Goal: Information Seeking & Learning: Learn about a topic

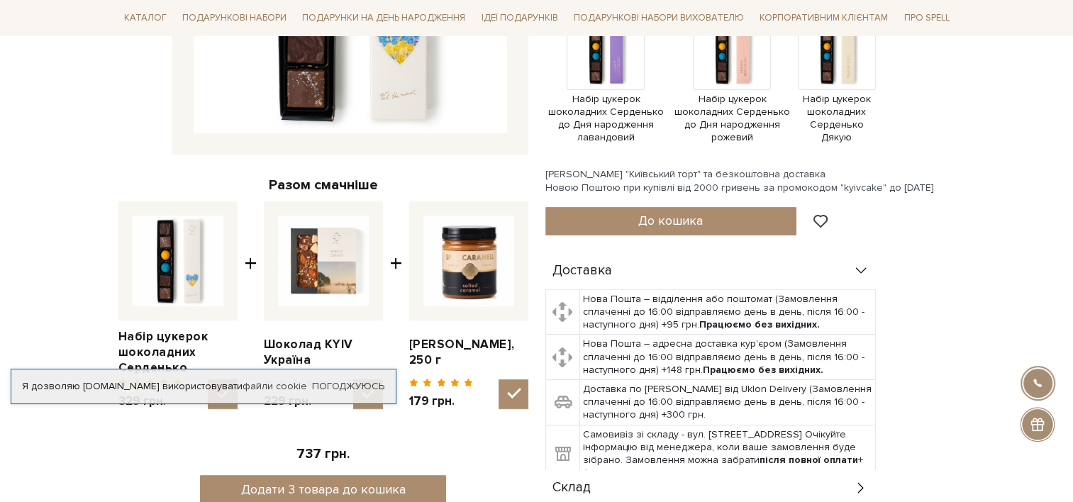
scroll to position [426, 0]
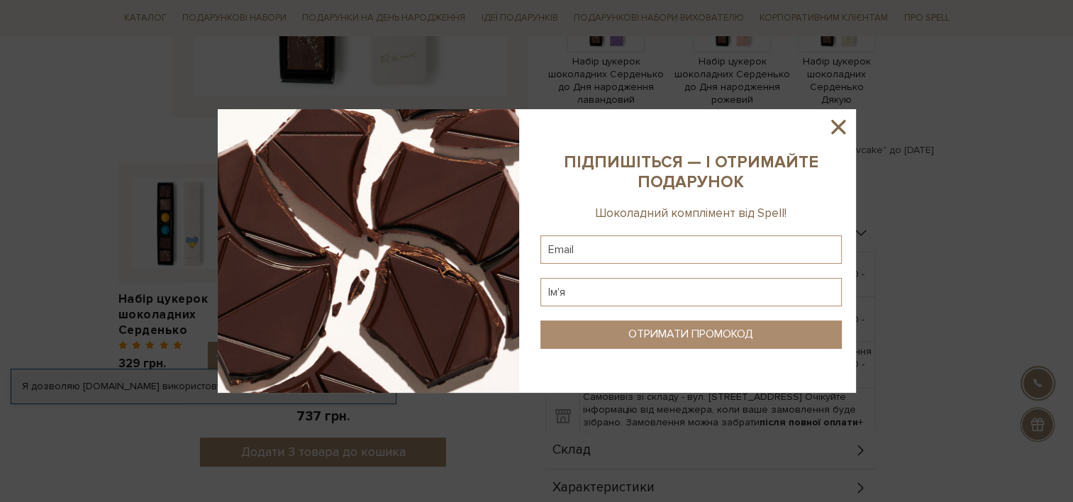
click at [840, 124] on icon at bounding box center [838, 127] width 14 height 14
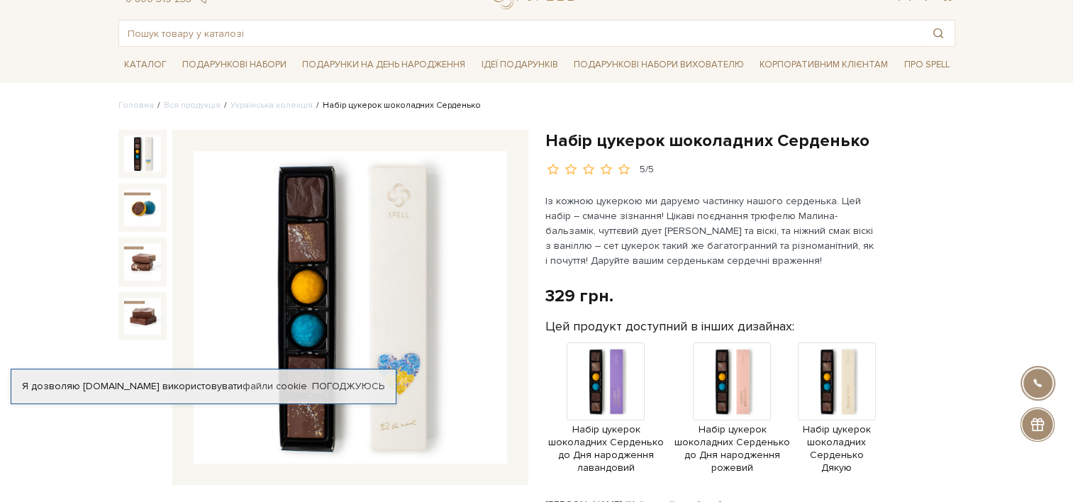
scroll to position [0, 0]
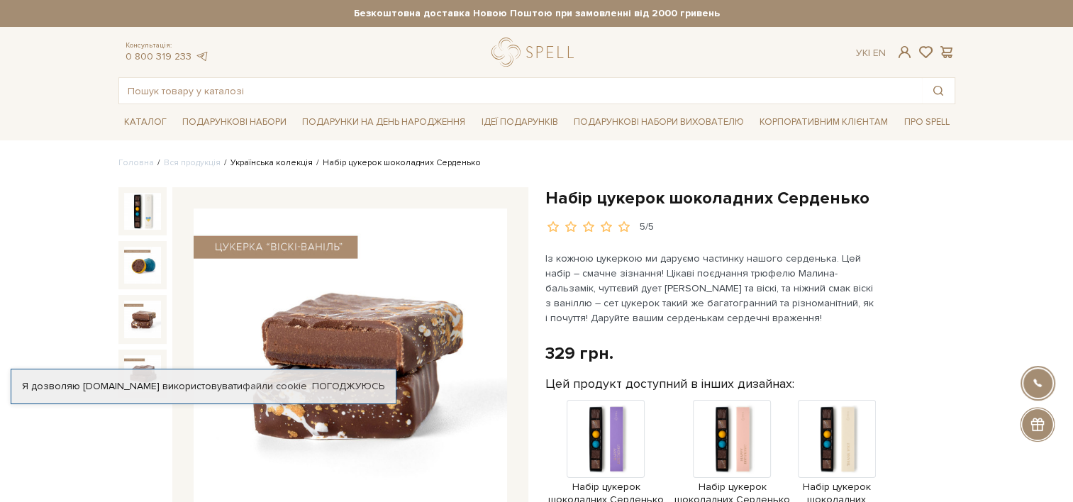
click at [258, 161] on link "Українська колекція" at bounding box center [272, 162] width 82 height 11
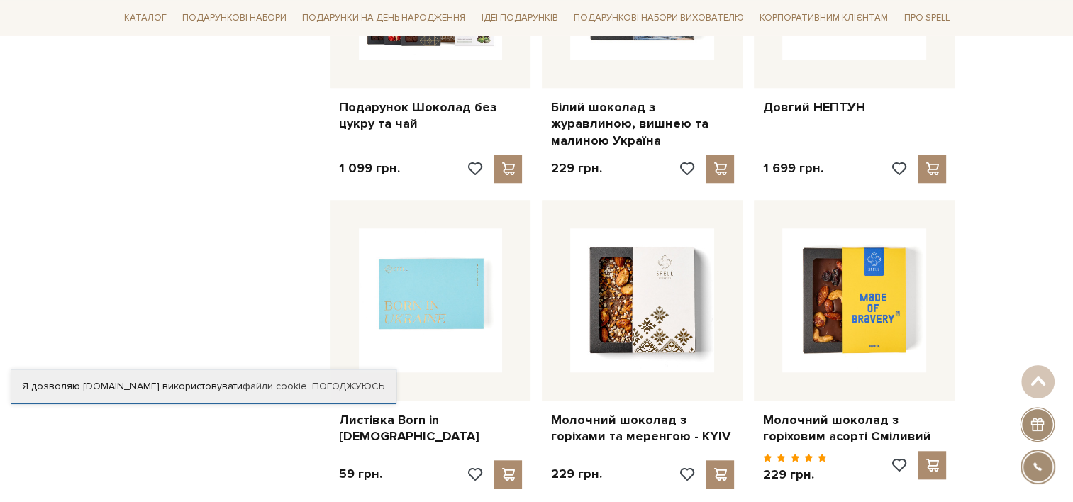
scroll to position [1277, 0]
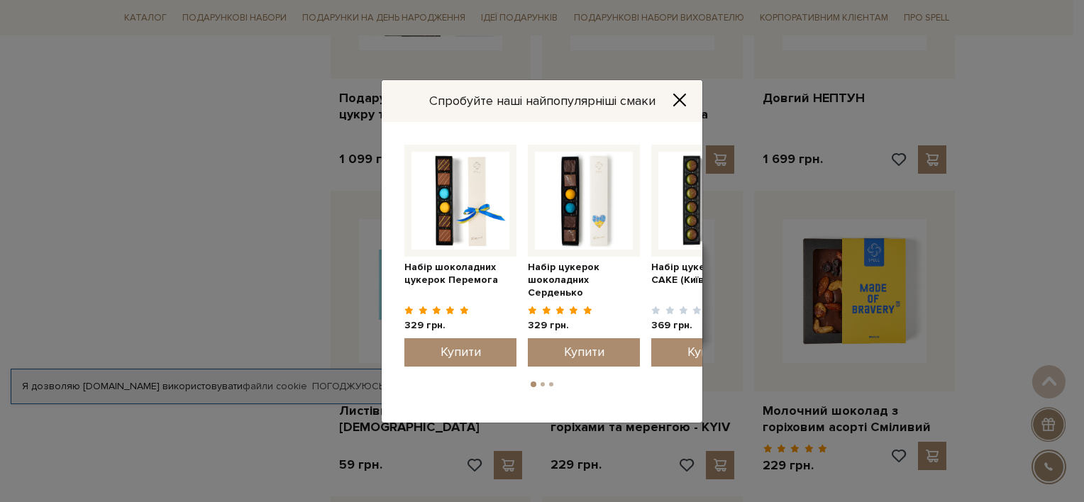
click at [680, 104] on icon "Close" at bounding box center [680, 100] width 14 height 14
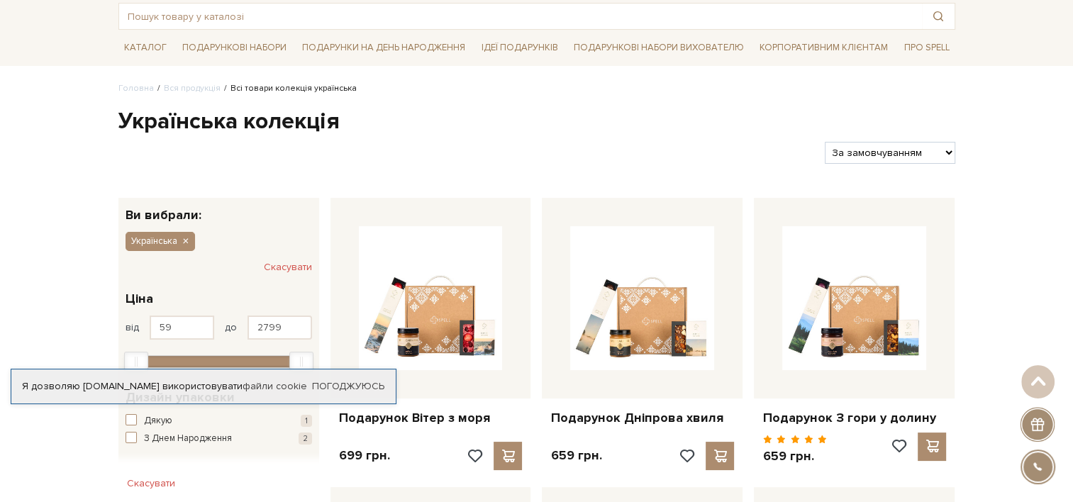
scroll to position [0, 0]
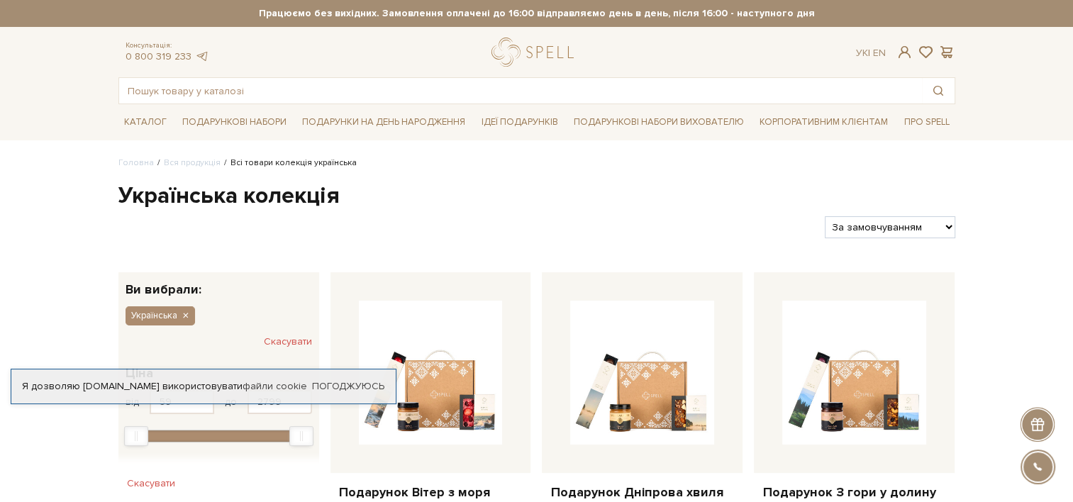
click at [939, 224] on select "За замовчуванням За Ціною (зростання) За Ціною (зменшення) Новинки За популярні…" at bounding box center [890, 227] width 130 height 22
select select "https://spellchocolate.com/our-productions/ukrajinska?sort=p.price&order=ASC"
click at [825, 216] on select "За замовчуванням За Ціною (зростання) За Ціною (зменшення) Новинки За популярні…" at bounding box center [890, 227] width 130 height 22
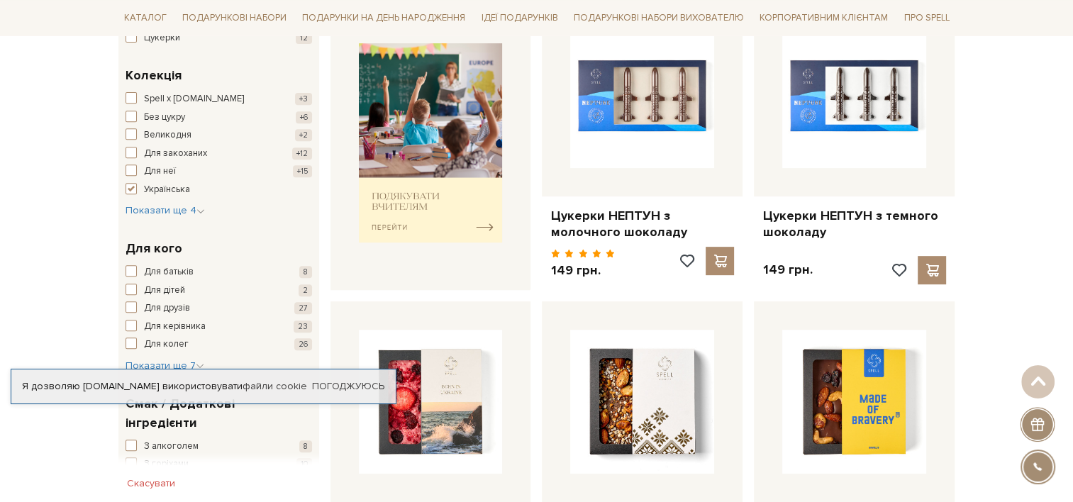
scroll to position [639, 0]
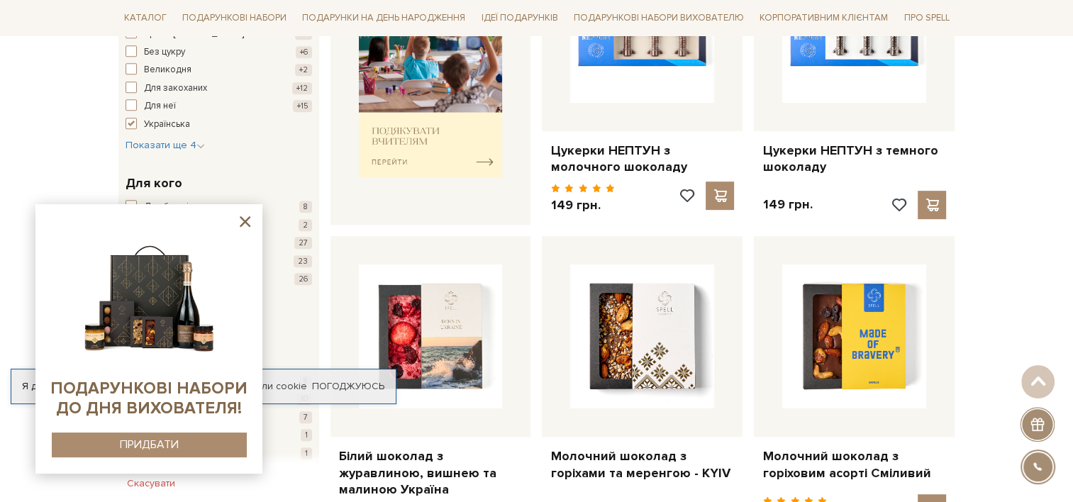
click at [250, 219] on icon at bounding box center [245, 222] width 18 height 18
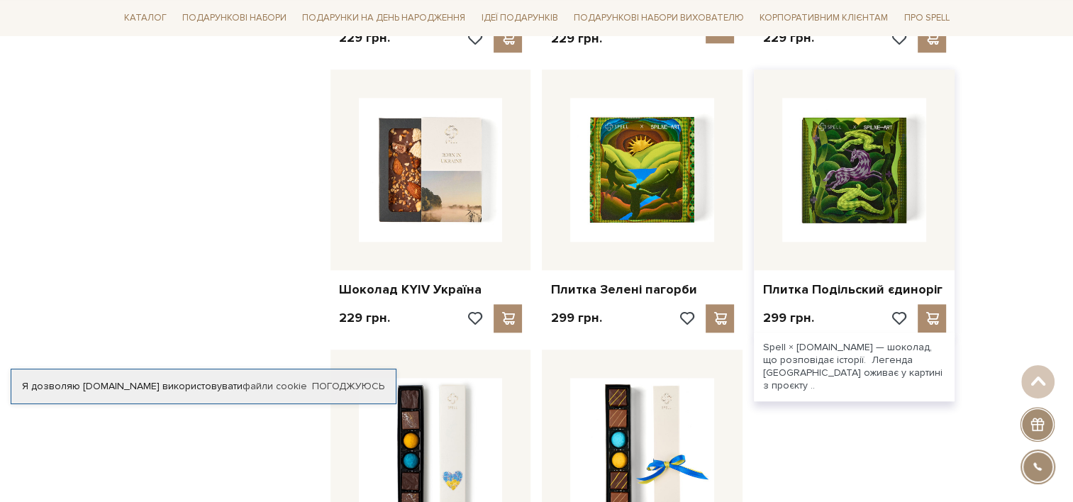
scroll to position [1632, 0]
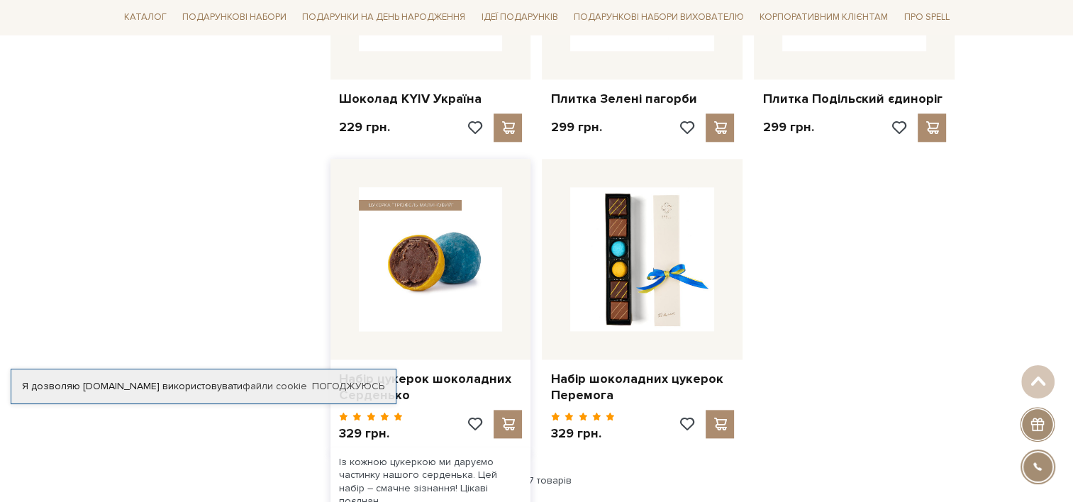
click at [442, 306] on img at bounding box center [431, 259] width 144 height 144
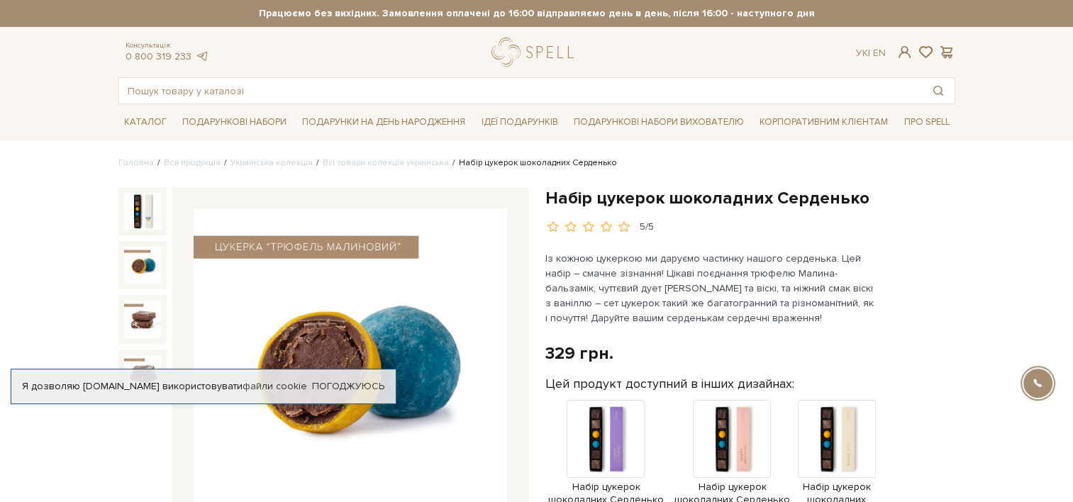
click at [136, 260] on img at bounding box center [142, 265] width 37 height 37
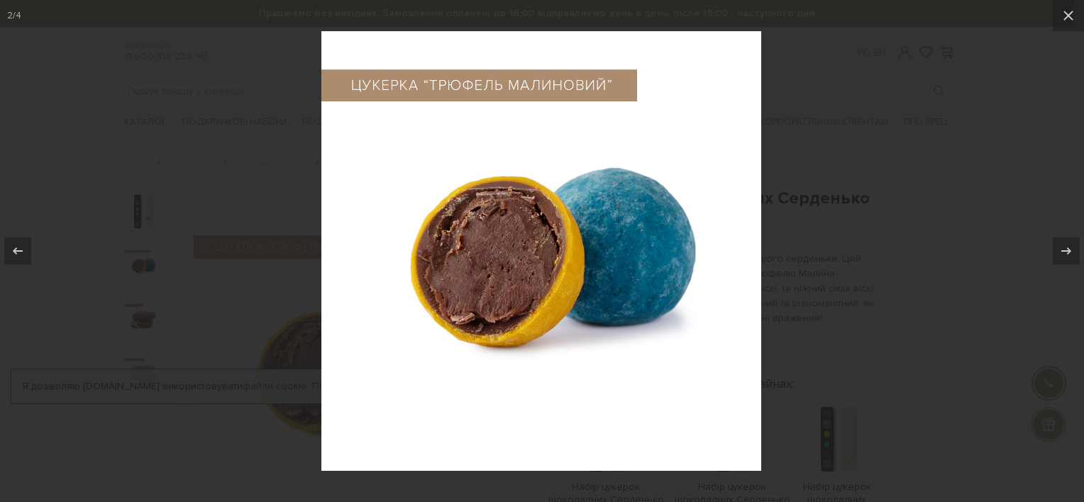
click at [140, 298] on div at bounding box center [542, 251] width 1084 height 502
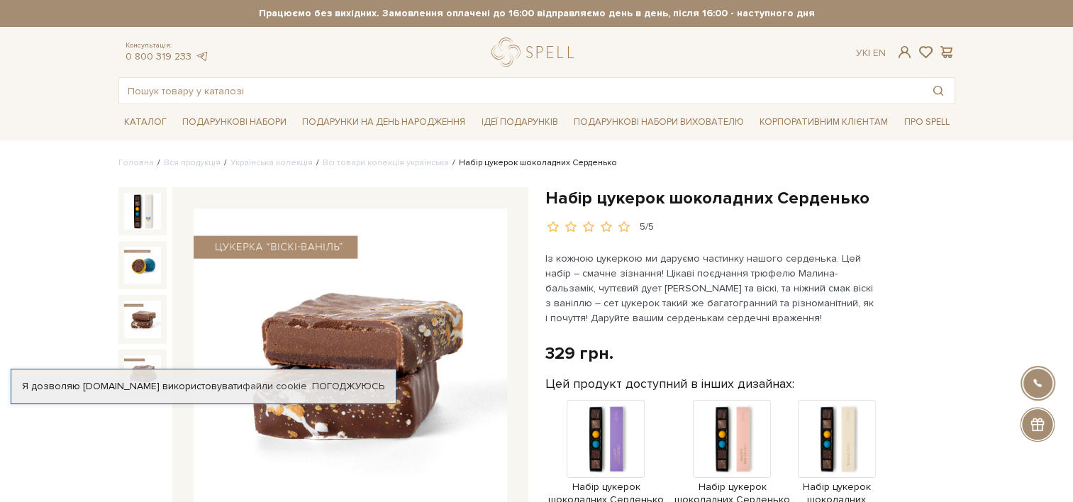
click at [143, 346] on div at bounding box center [142, 352] width 48 height 331
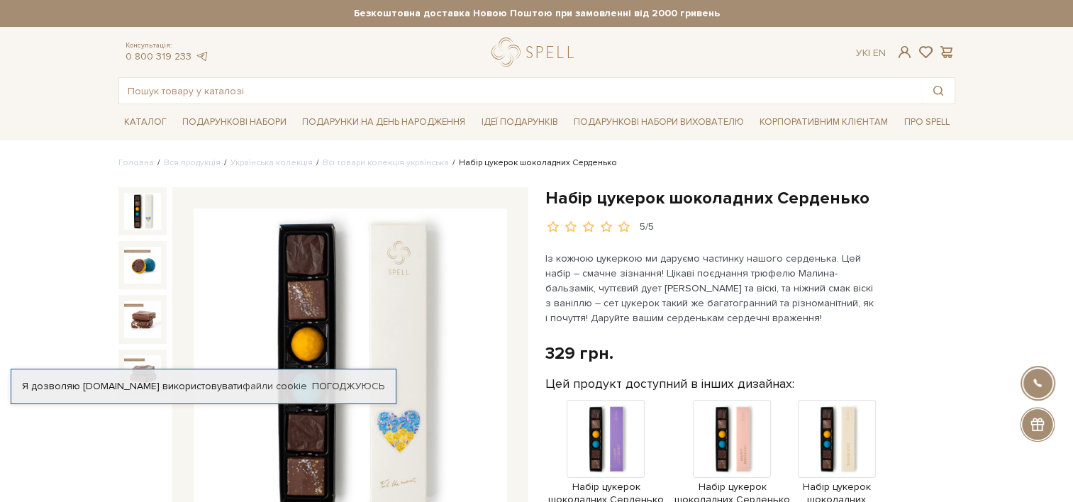
click at [140, 219] on img at bounding box center [142, 211] width 37 height 37
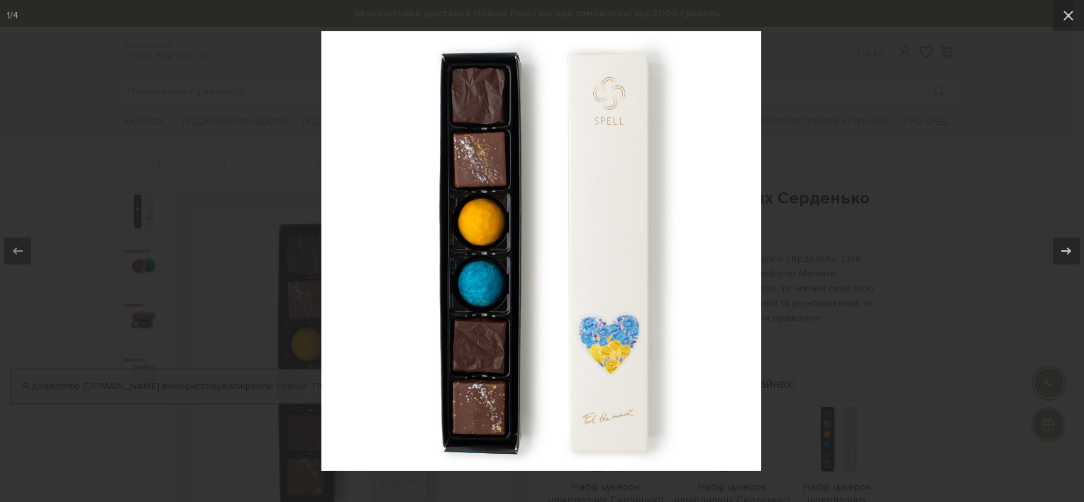
click at [1030, 135] on div at bounding box center [542, 251] width 1084 height 502
